Goal: Information Seeking & Learning: Learn about a topic

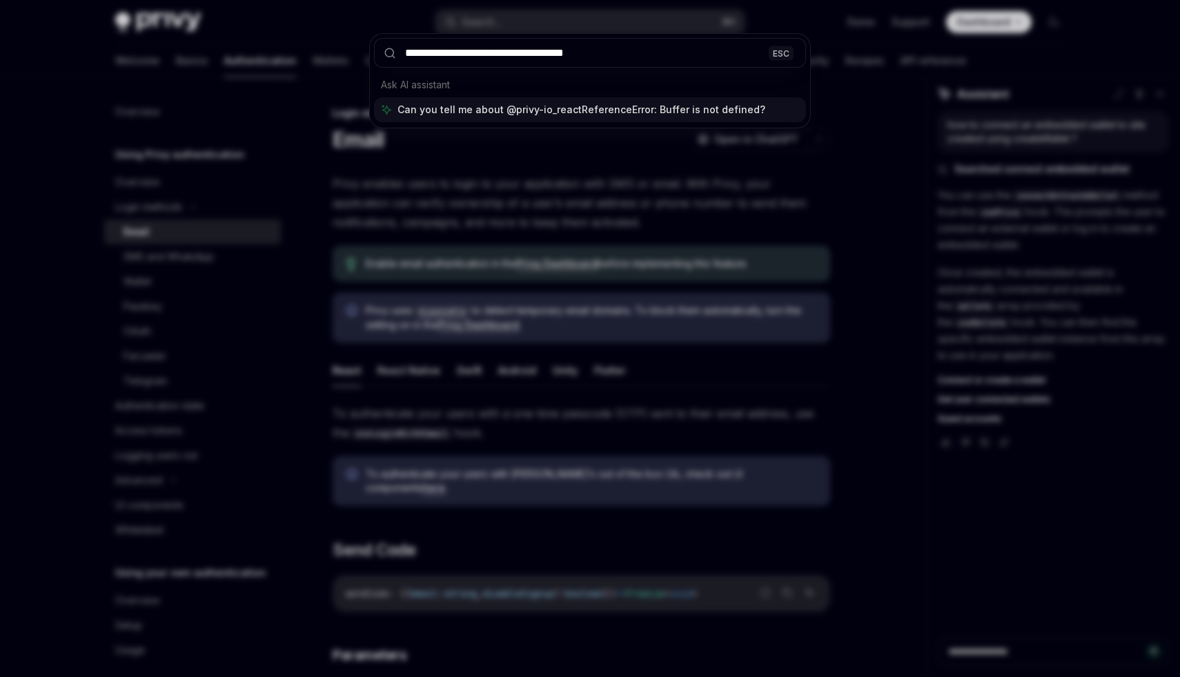
type input "**********"
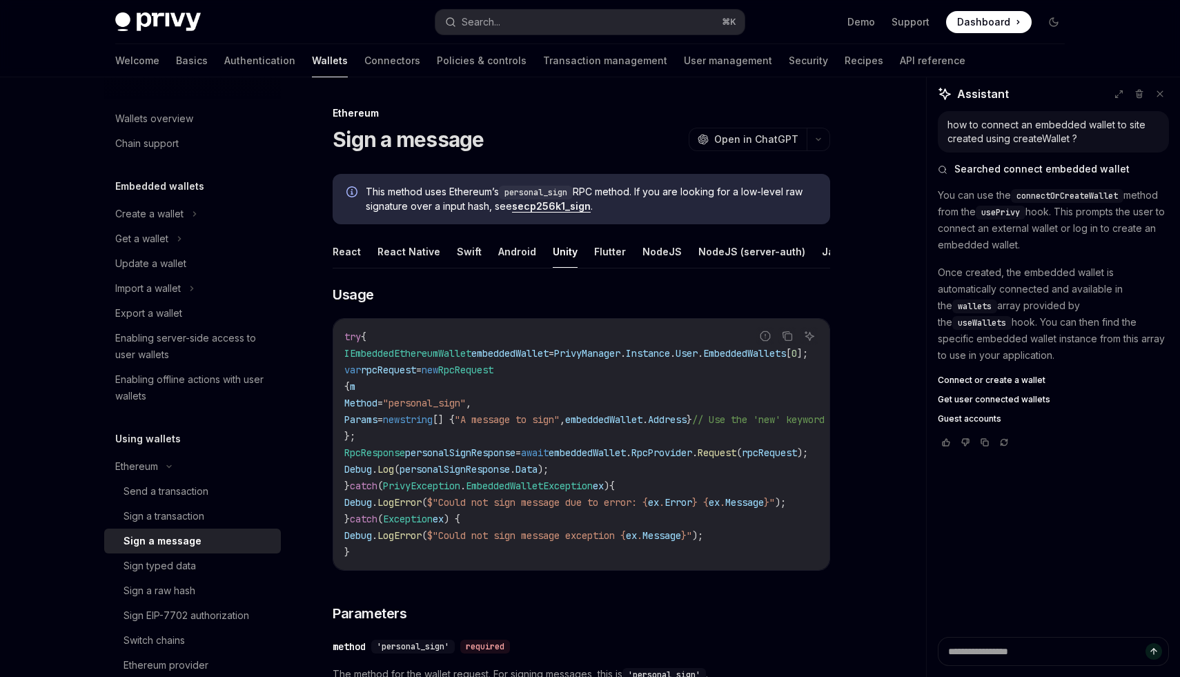
scroll to position [143, 0]
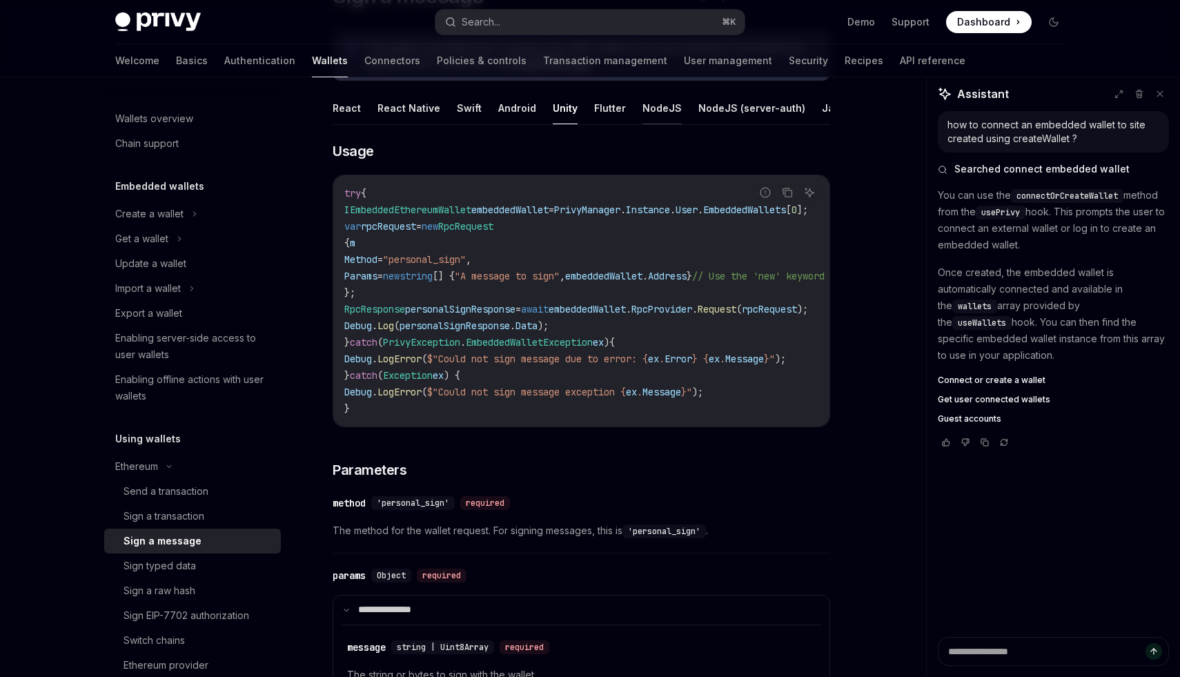
click at [642, 104] on button "NodeJS" at bounding box center [661, 108] width 39 height 32
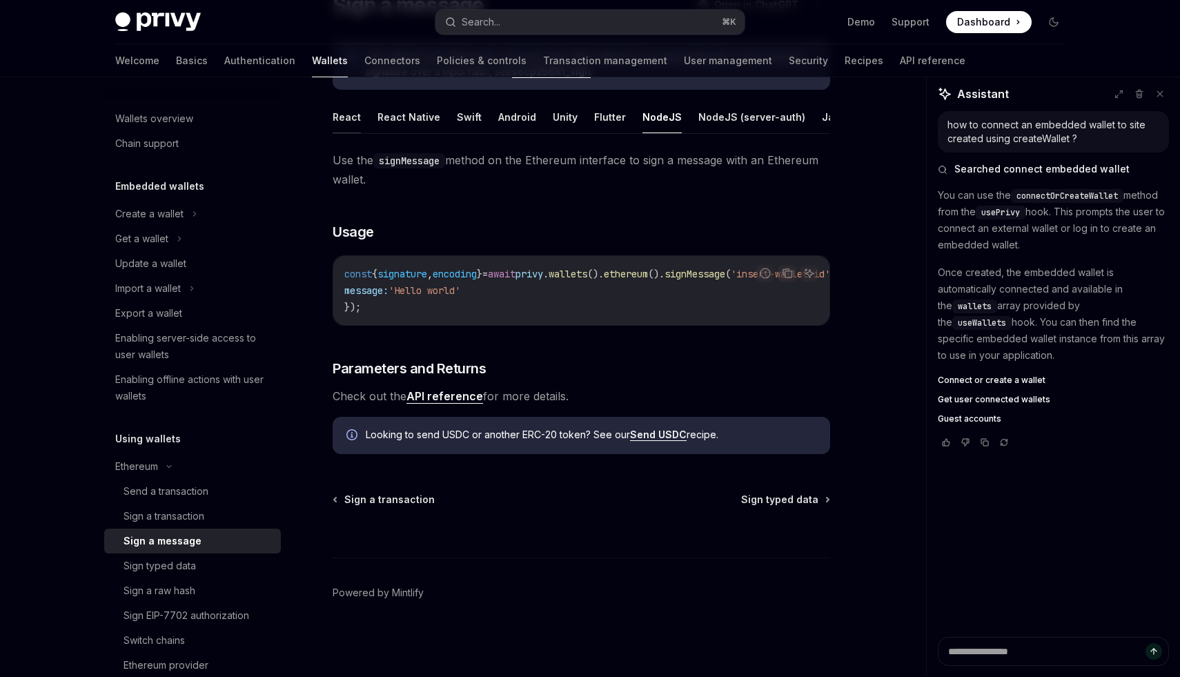
click at [344, 115] on button "React" at bounding box center [347, 117] width 28 height 32
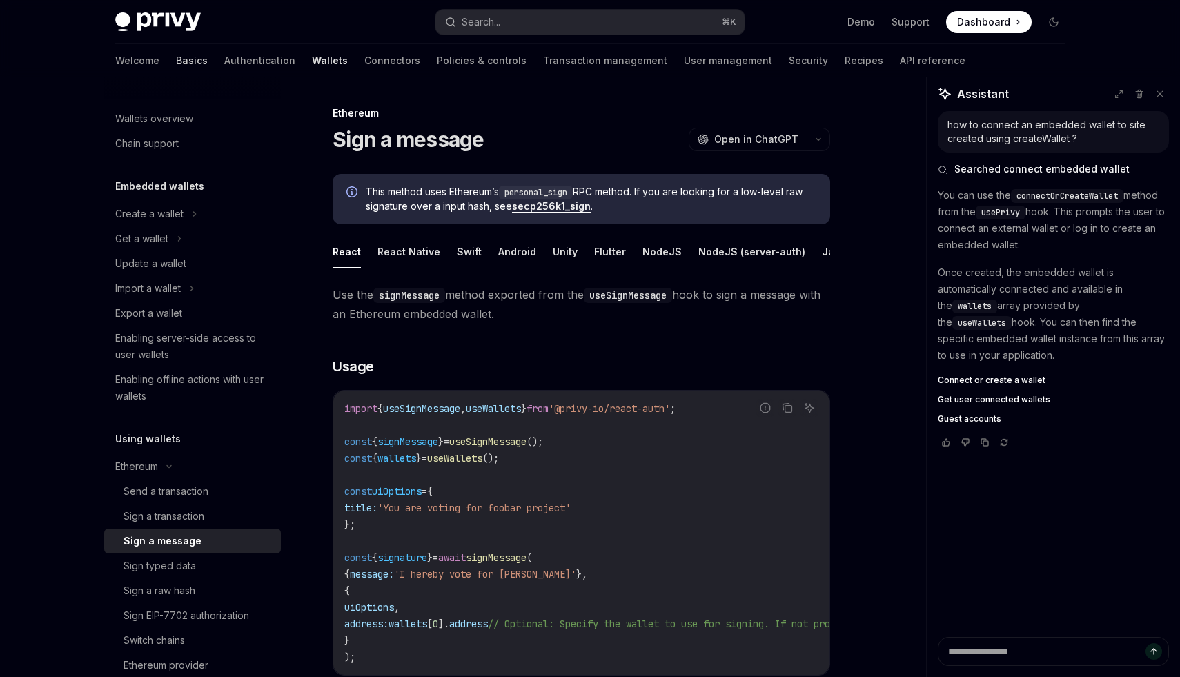
click at [176, 65] on link "Basics" at bounding box center [192, 60] width 32 height 33
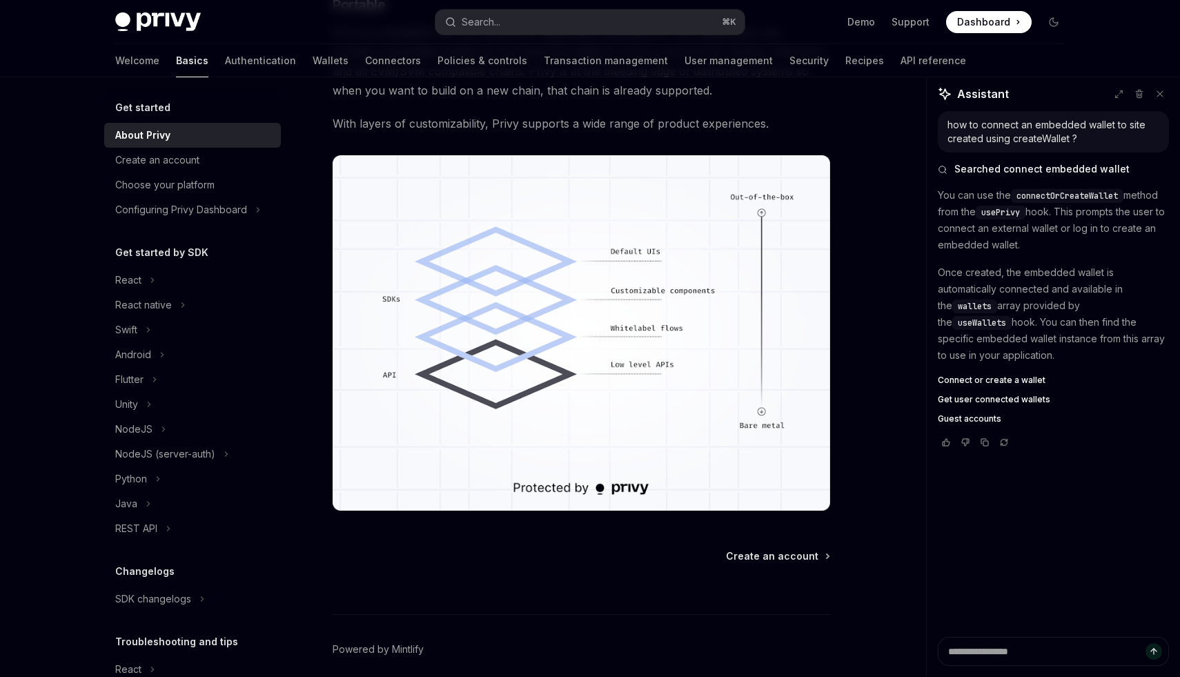
scroll to position [1146, 0]
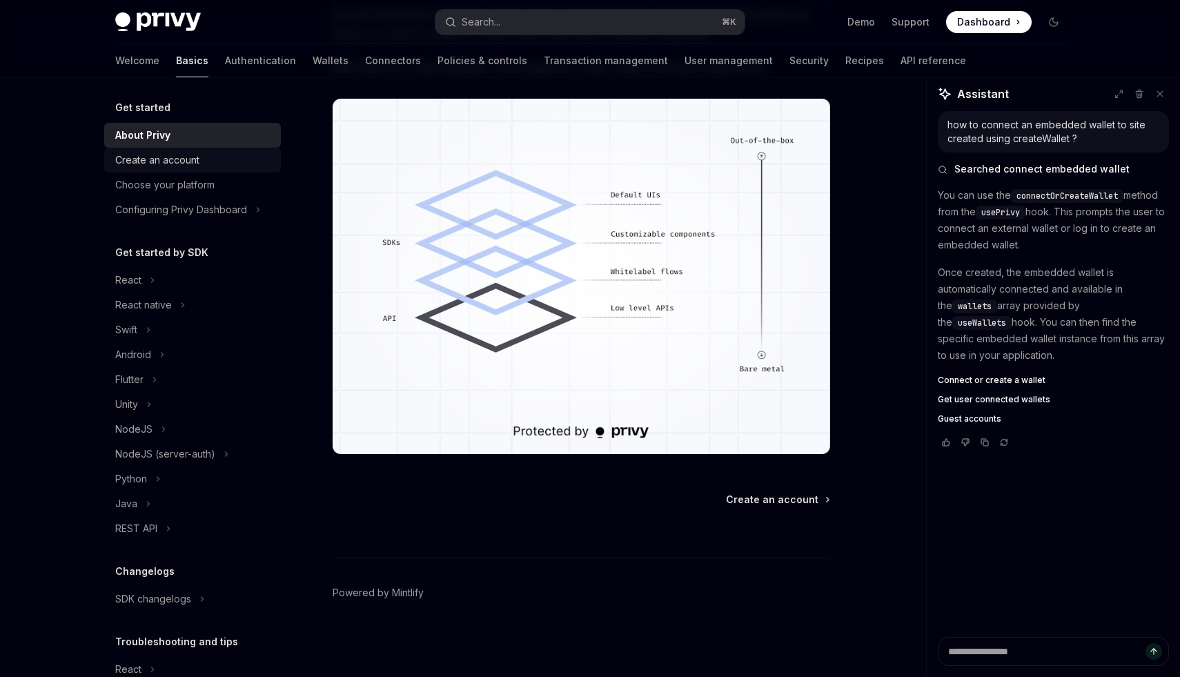
click at [171, 169] on link "Create an account" at bounding box center [192, 160] width 177 height 25
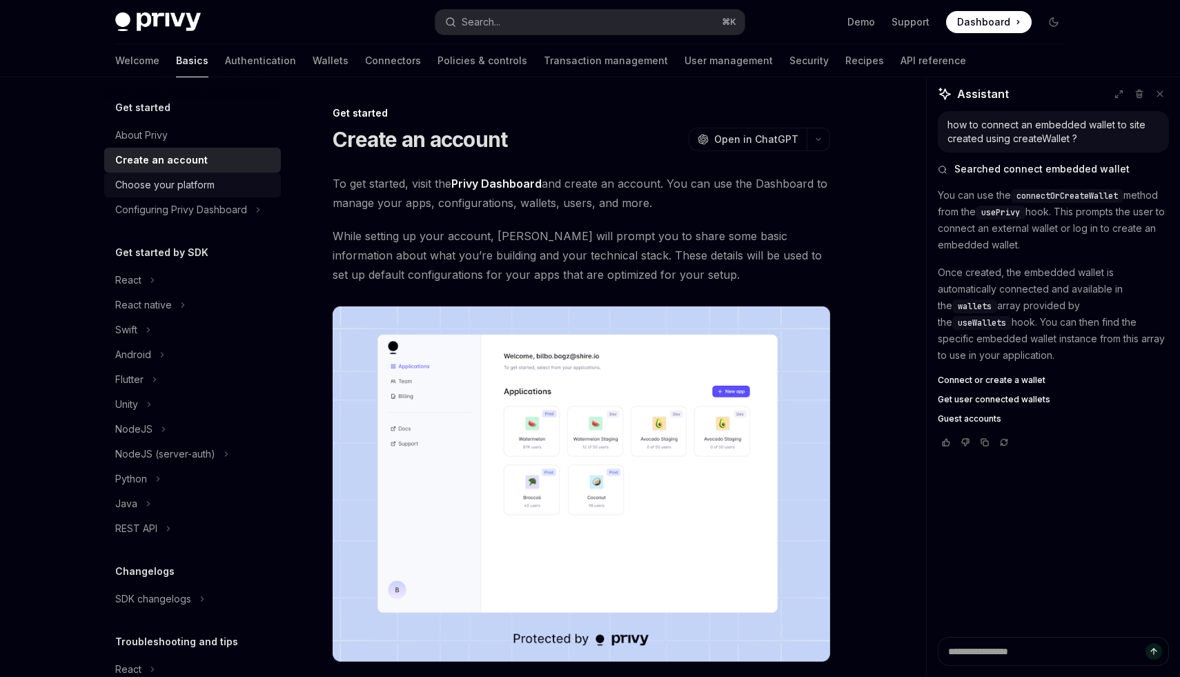
click at [162, 180] on div "Choose your platform" at bounding box center [164, 185] width 99 height 17
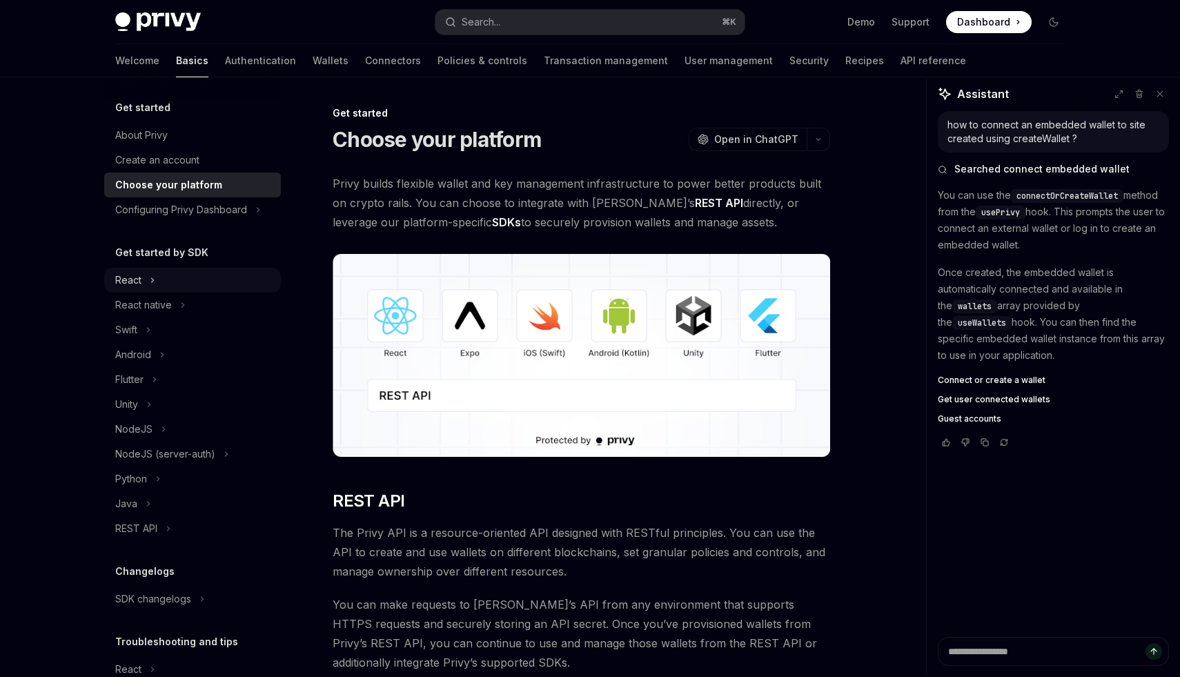
click at [130, 288] on div "React" at bounding box center [128, 280] width 26 height 17
type textarea "*"
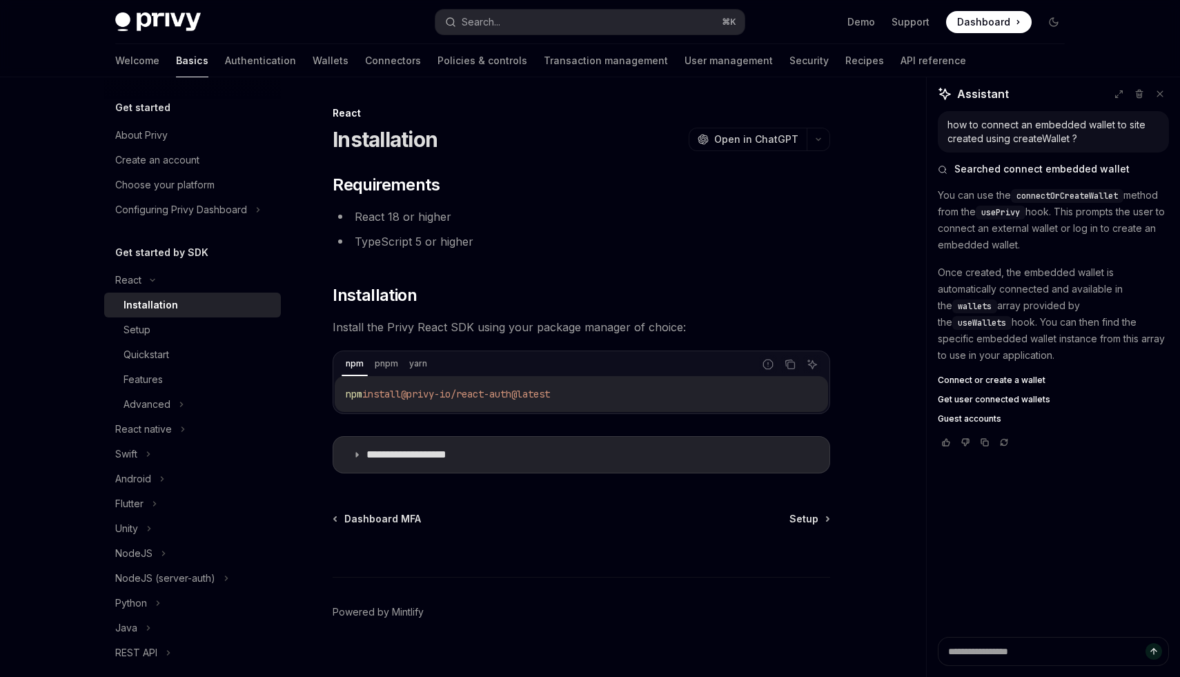
scroll to position [19, 0]
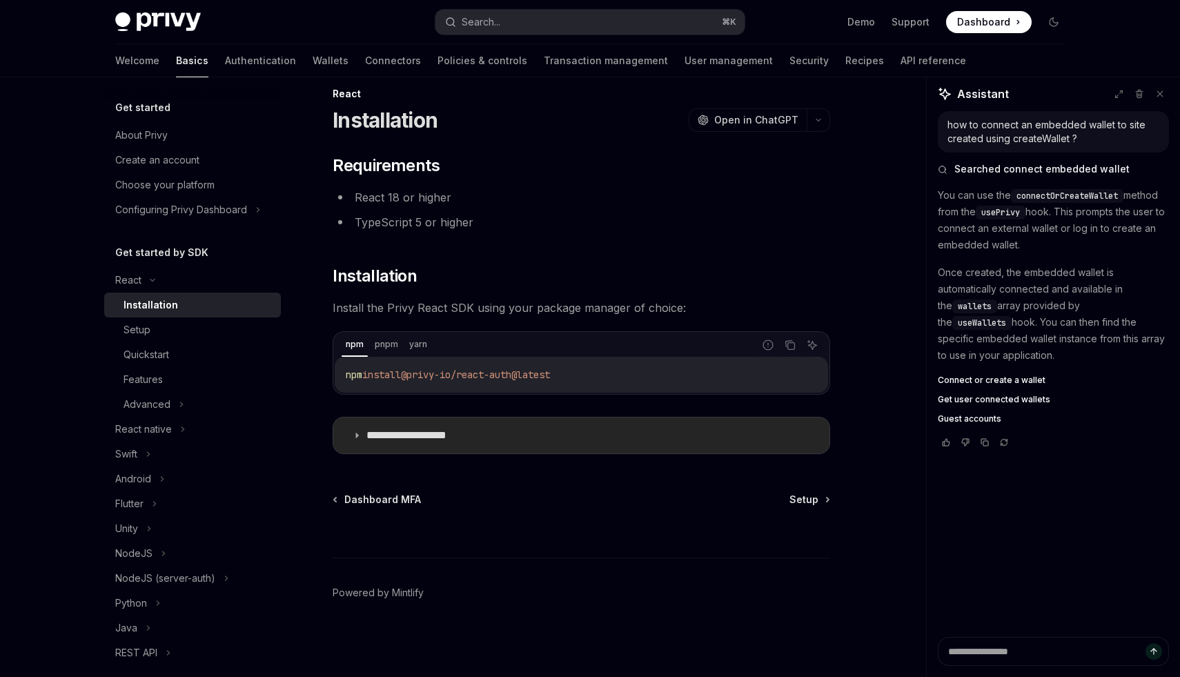
click at [390, 422] on summary "**********" at bounding box center [581, 435] width 496 height 36
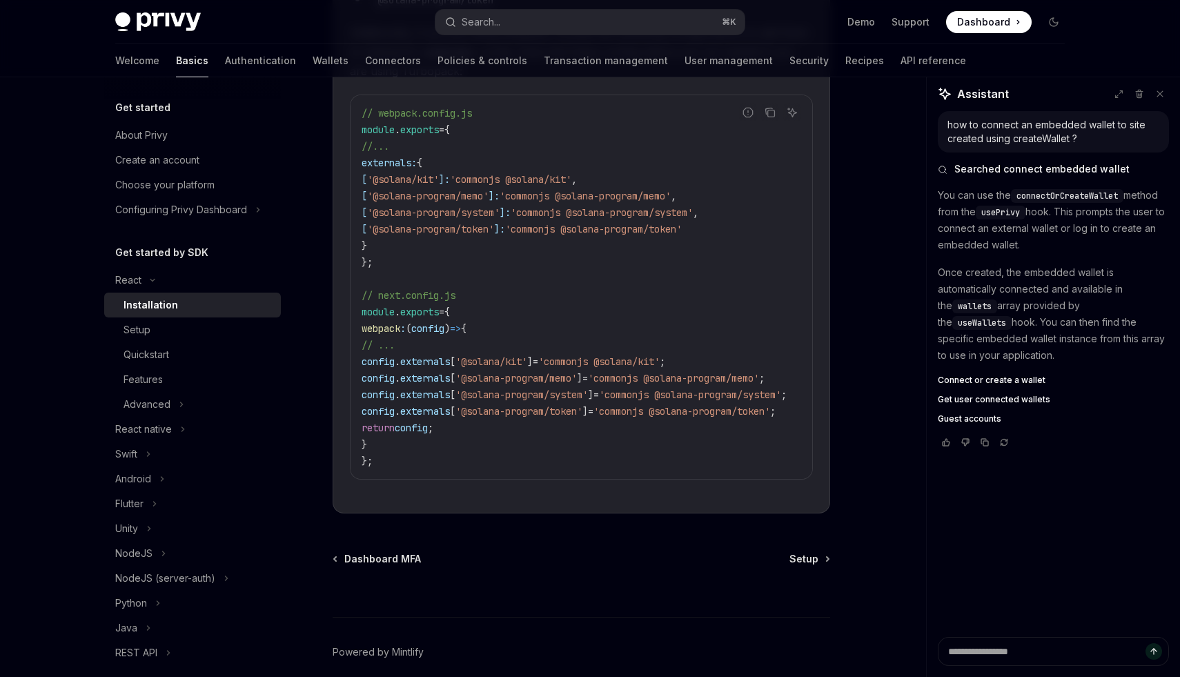
scroll to position [661, 0]
